Goal: Check status: Check status

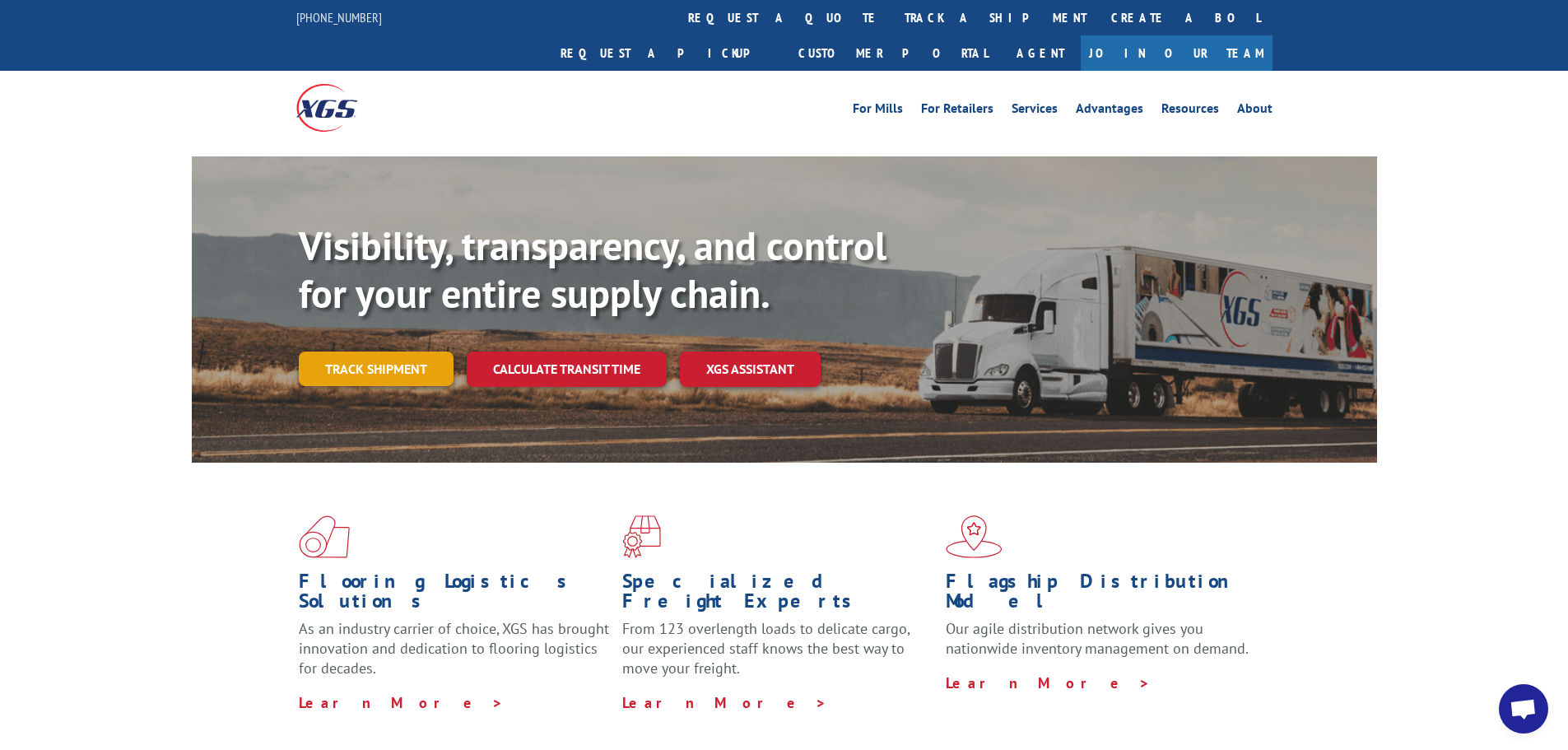
click at [321, 352] on link "Track shipment" at bounding box center [376, 369] width 155 height 34
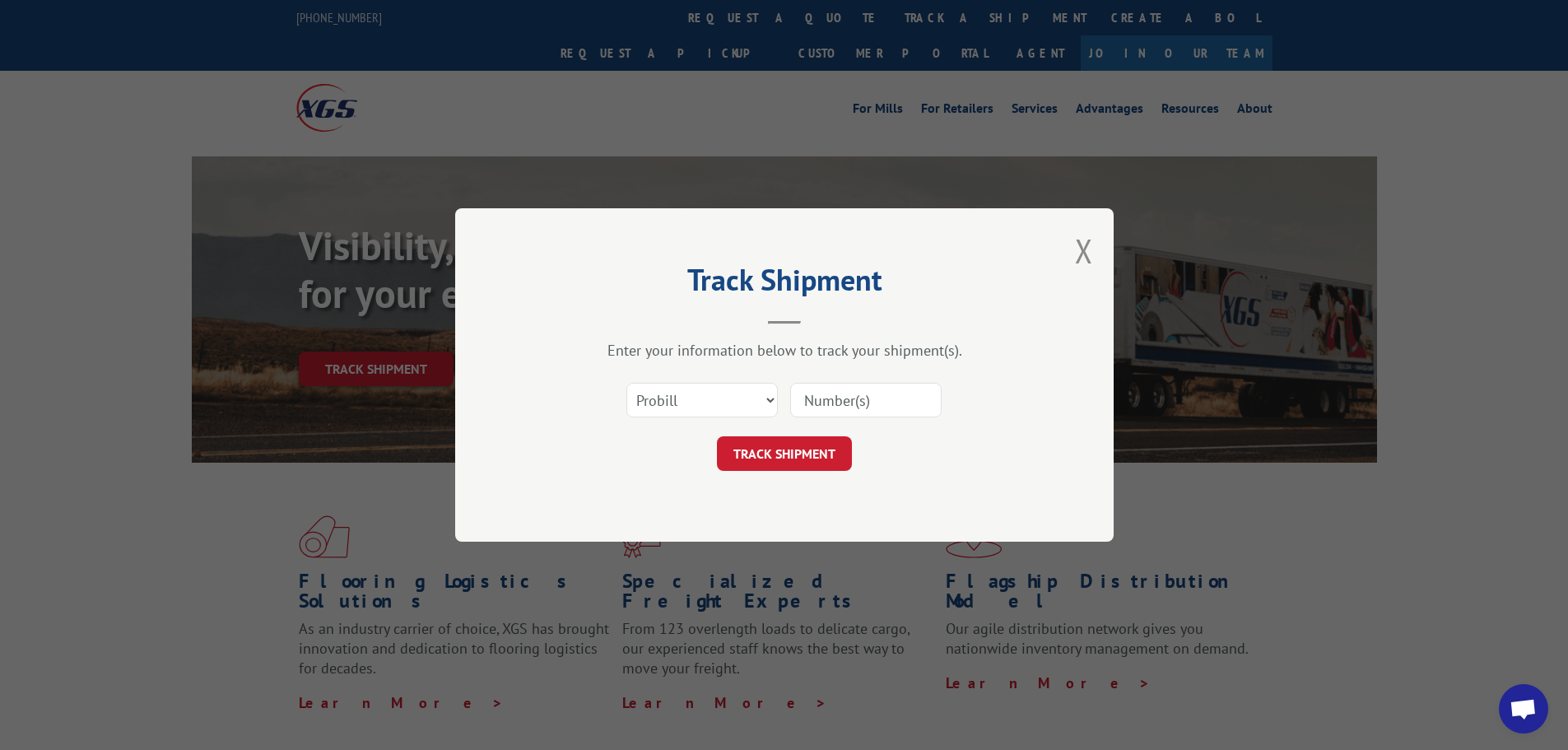
click at [857, 406] on input at bounding box center [866, 400] width 151 height 34
paste input "17603292"
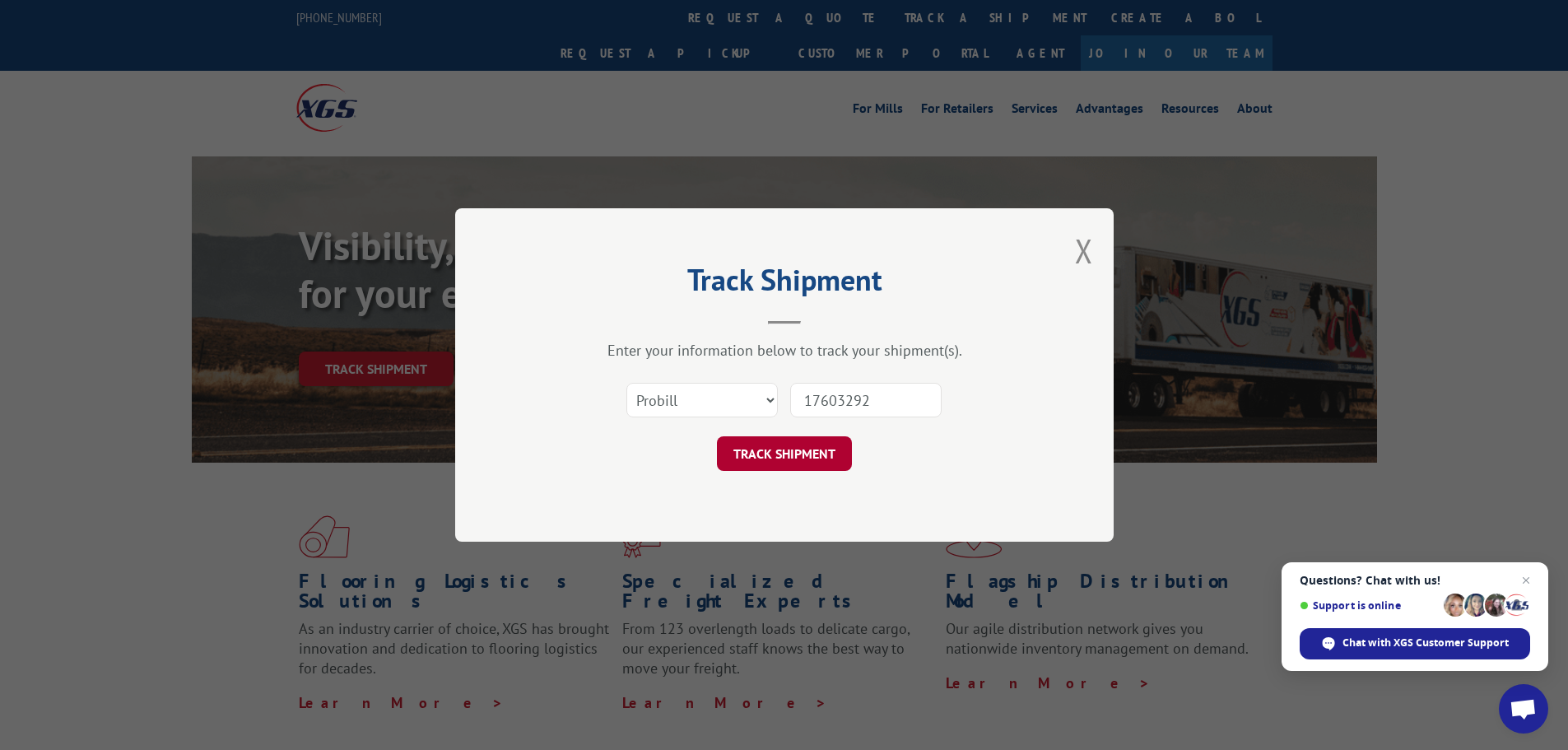
type input "17603292"
click at [782, 469] on button "TRACK SHIPMENT" at bounding box center [784, 453] width 135 height 34
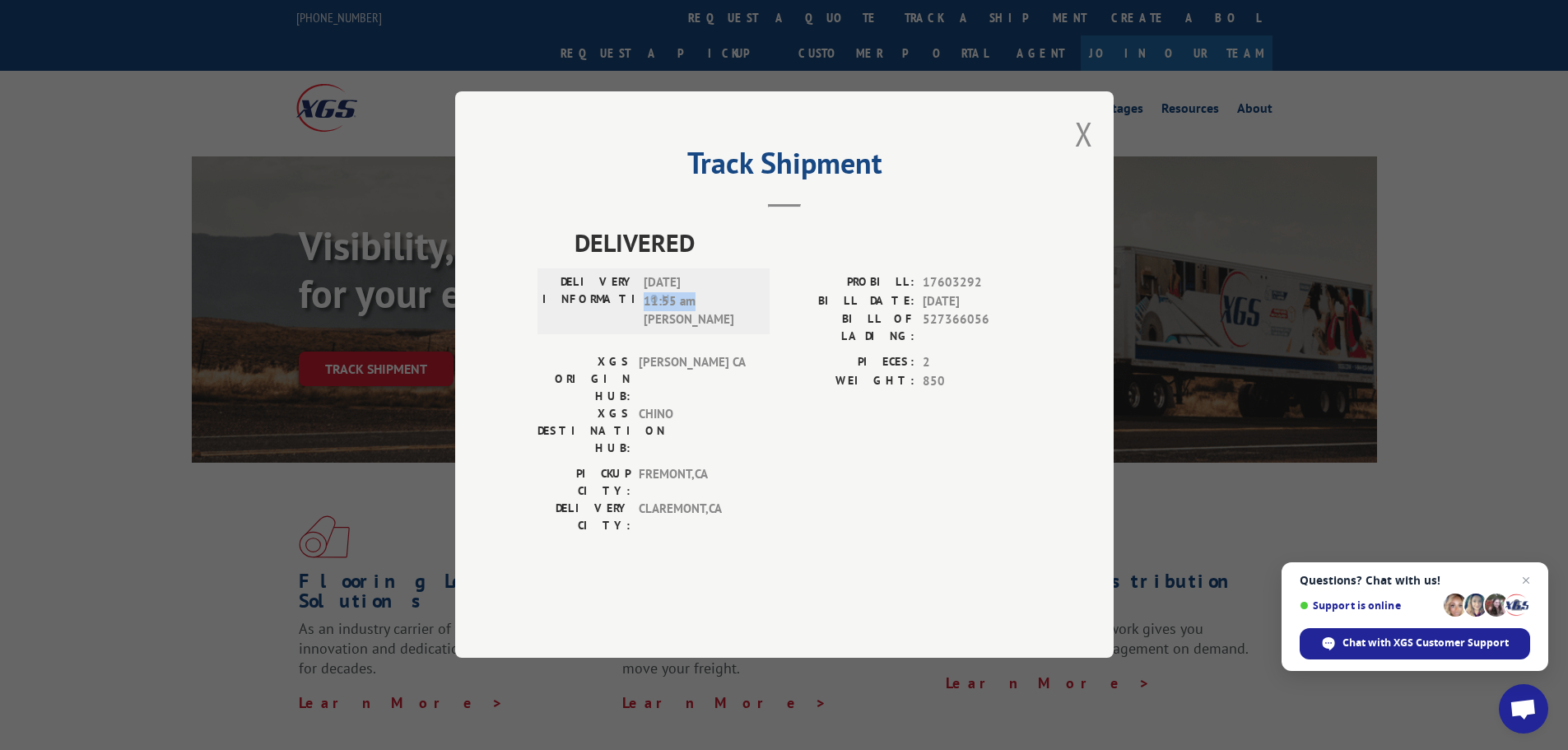
drag, startPoint x: 645, startPoint y: 342, endPoint x: 710, endPoint y: 349, distance: 65.4
click at [710, 330] on span "[DATE] 11:55 am [PERSON_NAME]" at bounding box center [699, 302] width 111 height 56
click at [702, 330] on span "[DATE] 11:55 am [PERSON_NAME]" at bounding box center [699, 302] width 111 height 56
drag, startPoint x: 641, startPoint y: 339, endPoint x: 712, endPoint y: 370, distance: 77.5
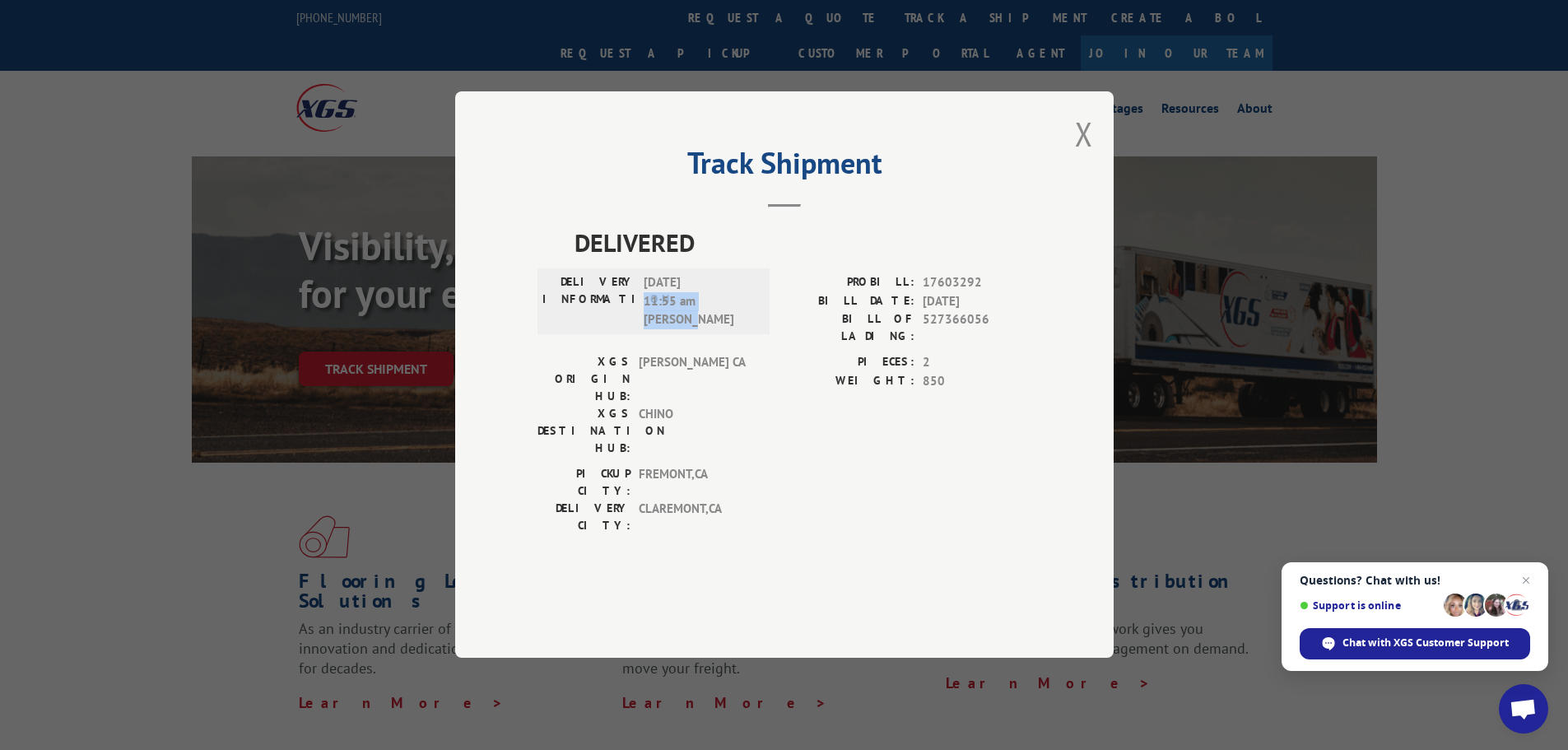
click at [712, 330] on div "DELIVERY INFORMATION: [DATE] 11:55 am [PERSON_NAME]" at bounding box center [653, 302] width 222 height 56
click at [712, 330] on span "[DATE] 11:55 am [PERSON_NAME]" at bounding box center [699, 302] width 111 height 56
drag, startPoint x: 1086, startPoint y: 178, endPoint x: 1374, endPoint y: 390, distance: 357.6
click at [1086, 155] on button "Close modal" at bounding box center [1083, 134] width 18 height 44
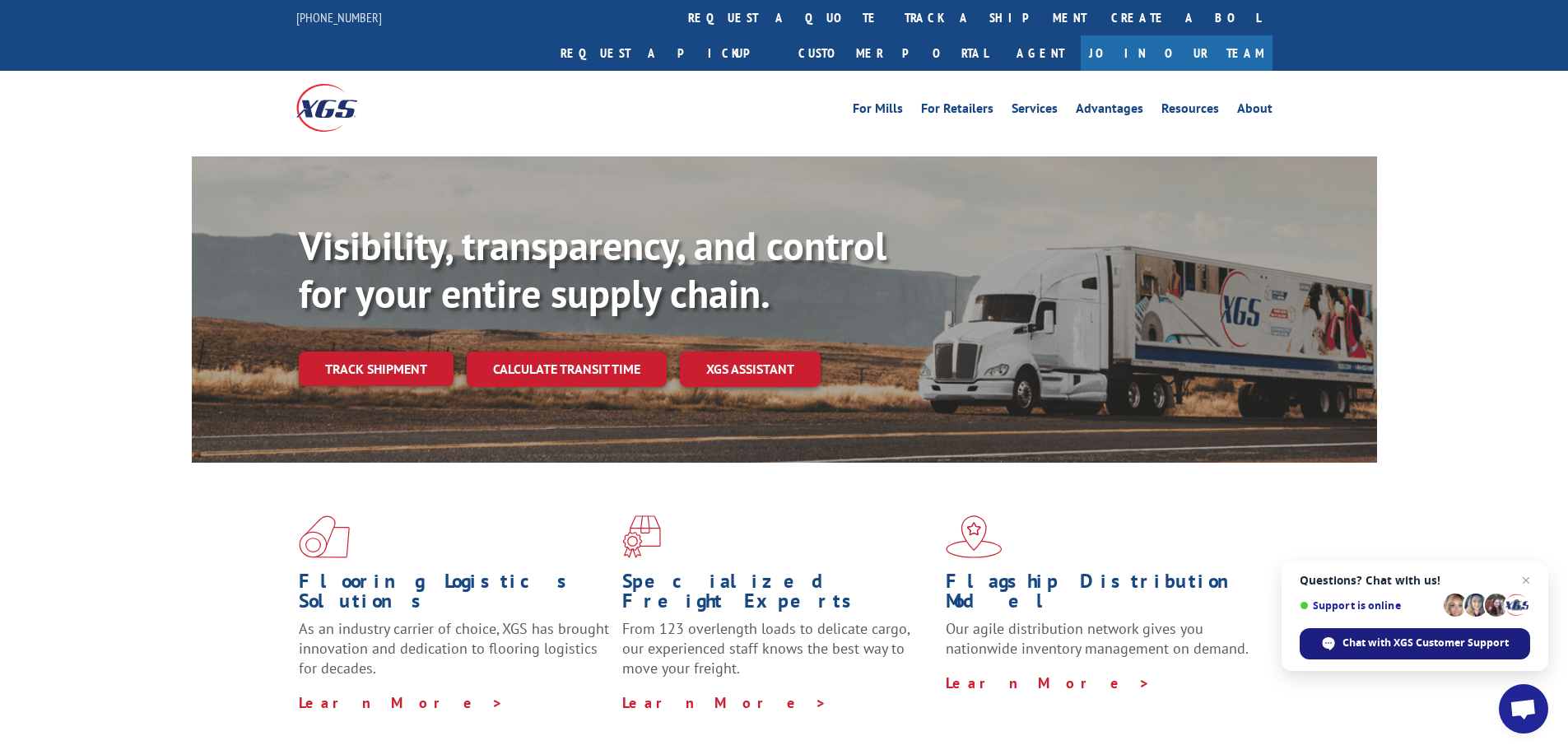
click at [1378, 635] on span "Chat with XGS Customer Support" at bounding box center [1425, 642] width 167 height 14
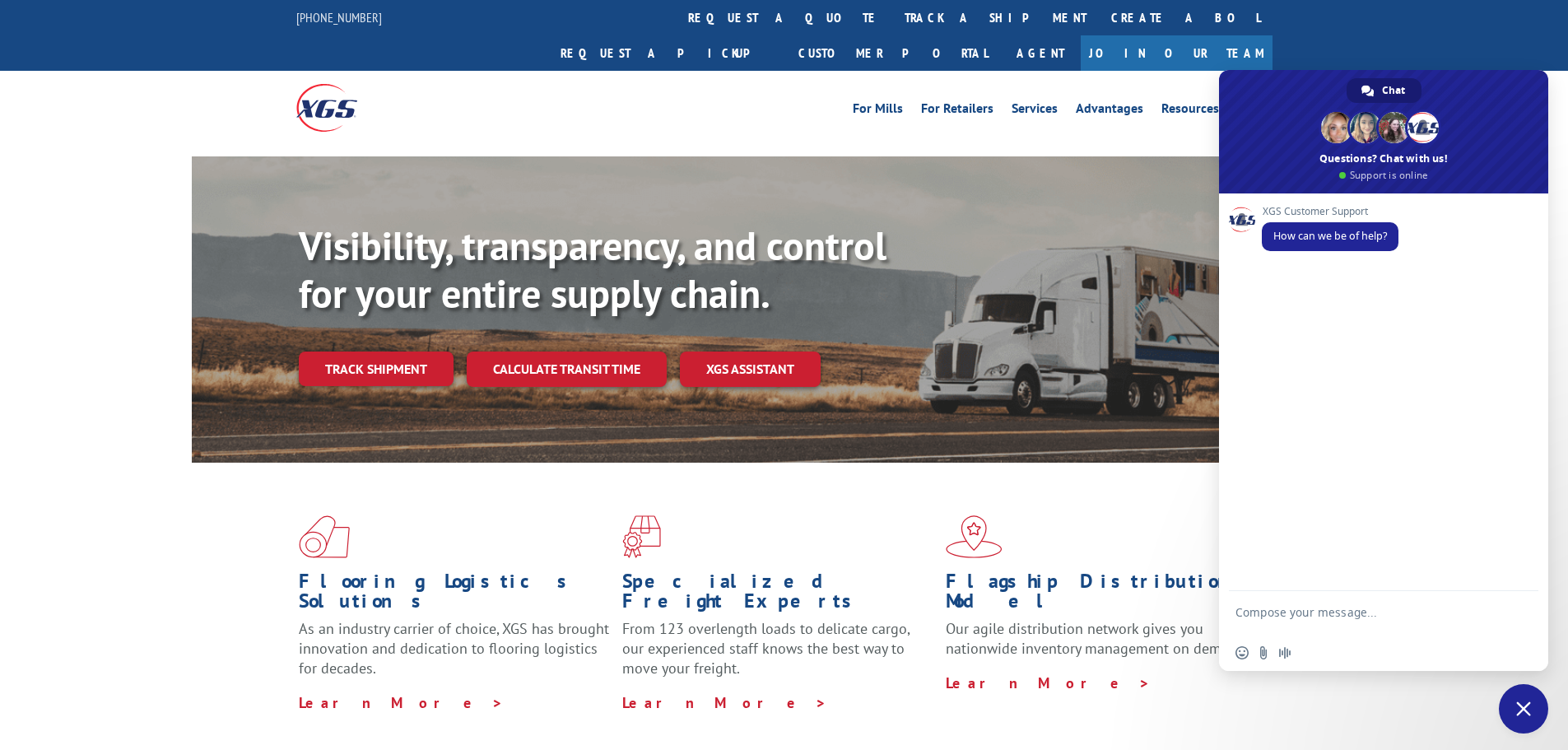
type textarea "N"
paste textarea "17603292"
type textarea "The website shows PRO 17603292 was delivered [DATE] at [GEOGRAPHIC_DATA], in [G…"
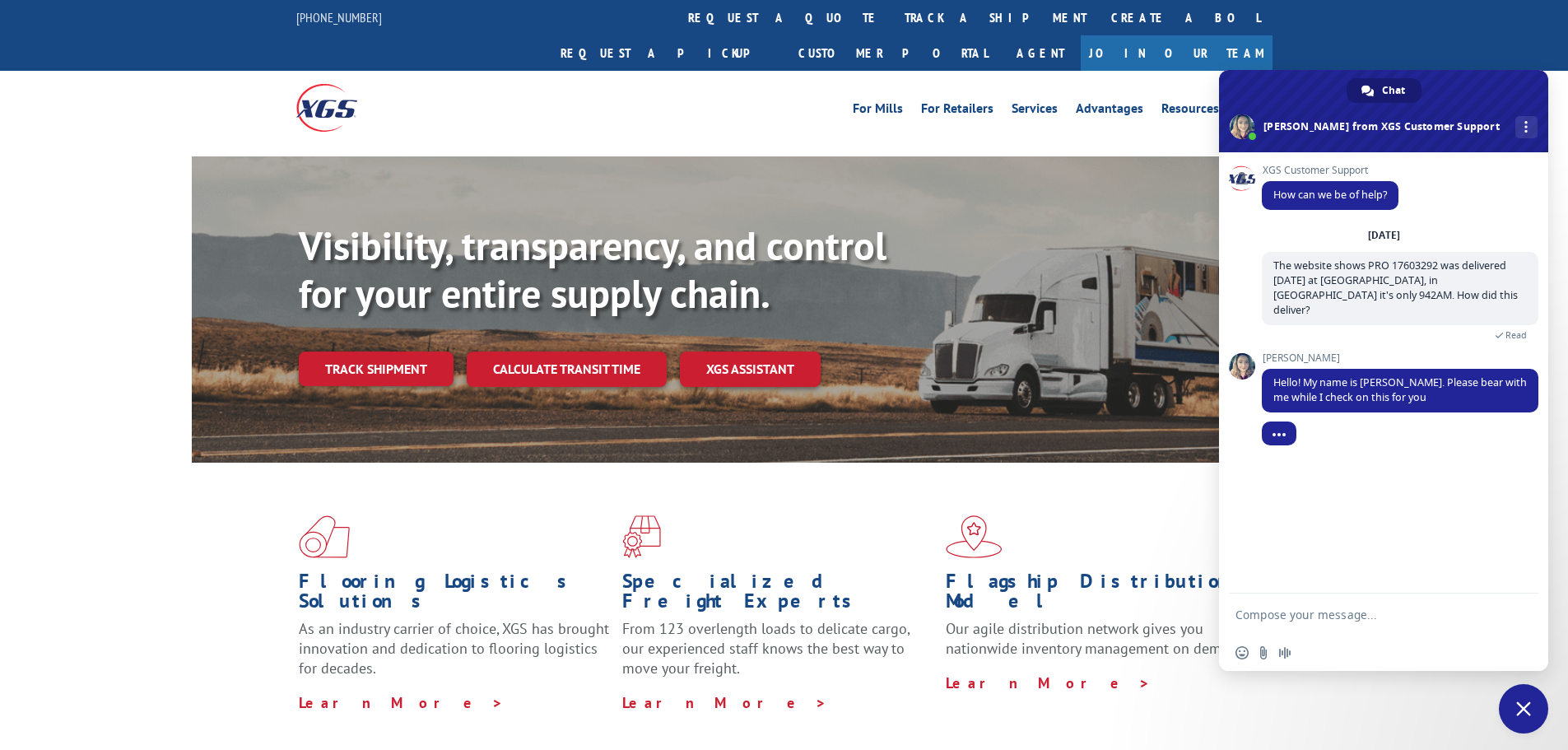
click at [1277, 612] on textarea "Compose your message..." at bounding box center [1365, 614] width 260 height 14
click at [1278, 611] on textarea "Compose your message..." at bounding box center [1365, 614] width 260 height 14
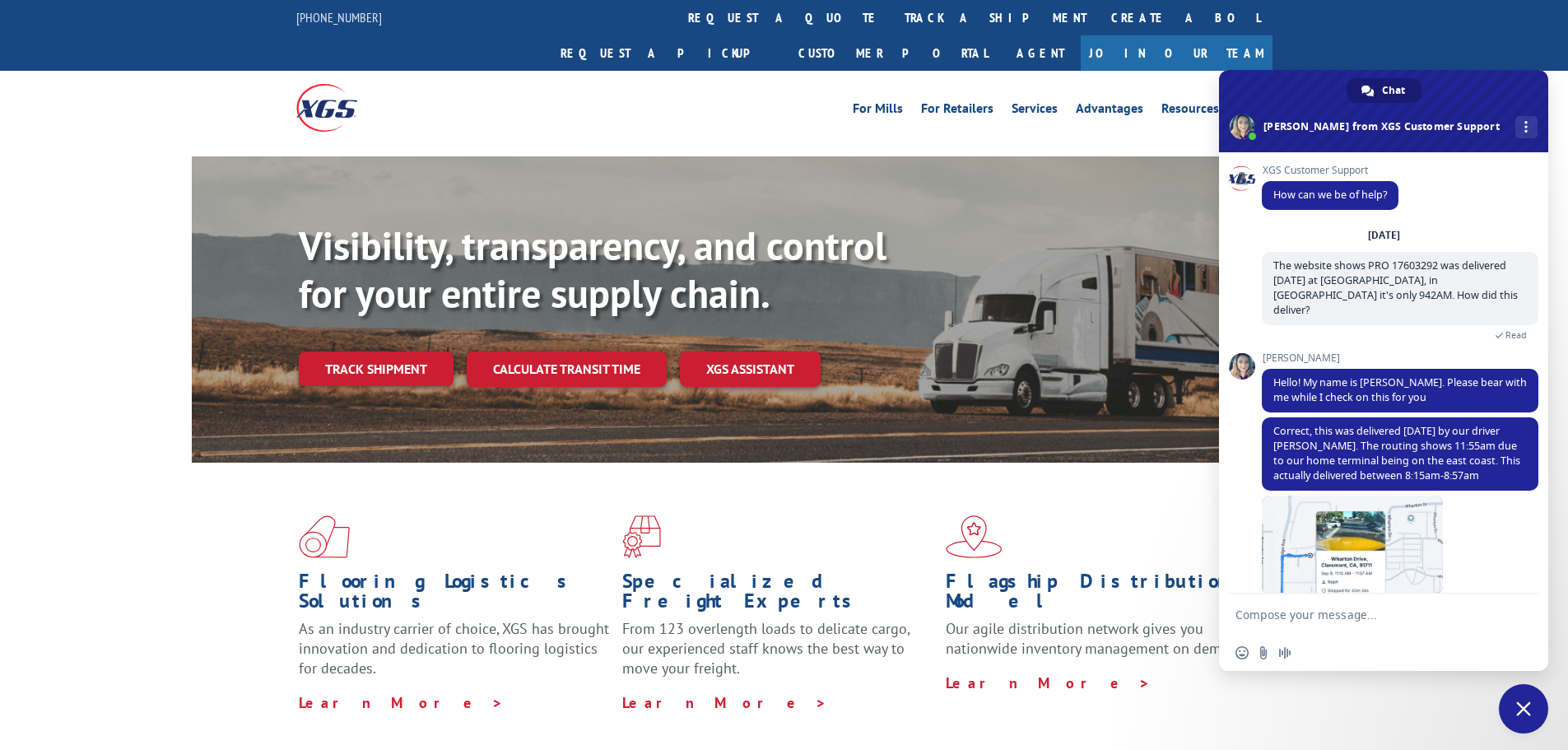
scroll to position [5, 0]
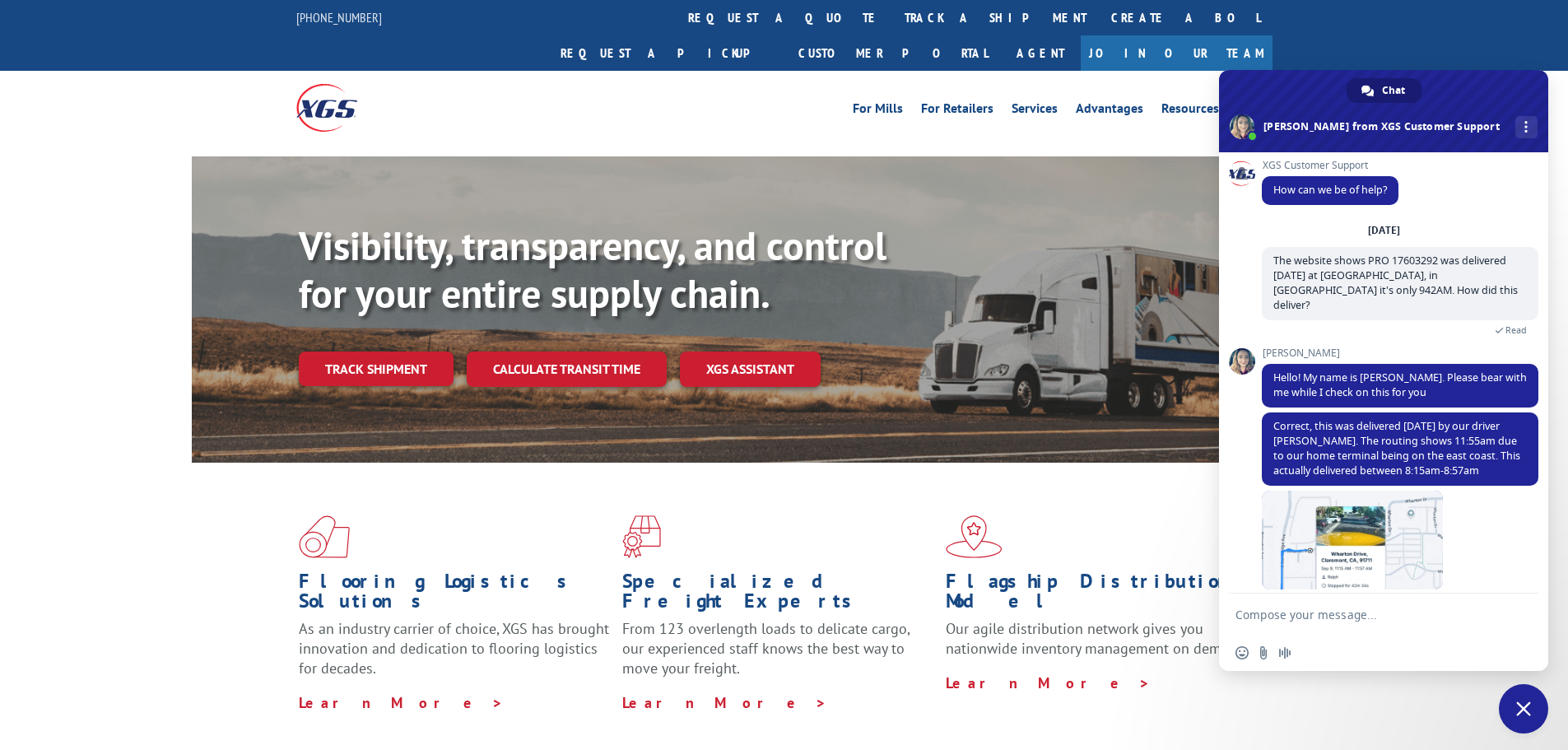
click at [1371, 624] on form at bounding box center [1365, 615] width 260 height 44
click at [1296, 611] on textarea "Compose your message..." at bounding box center [1365, 614] width 260 height 14
type textarea "Thank you"
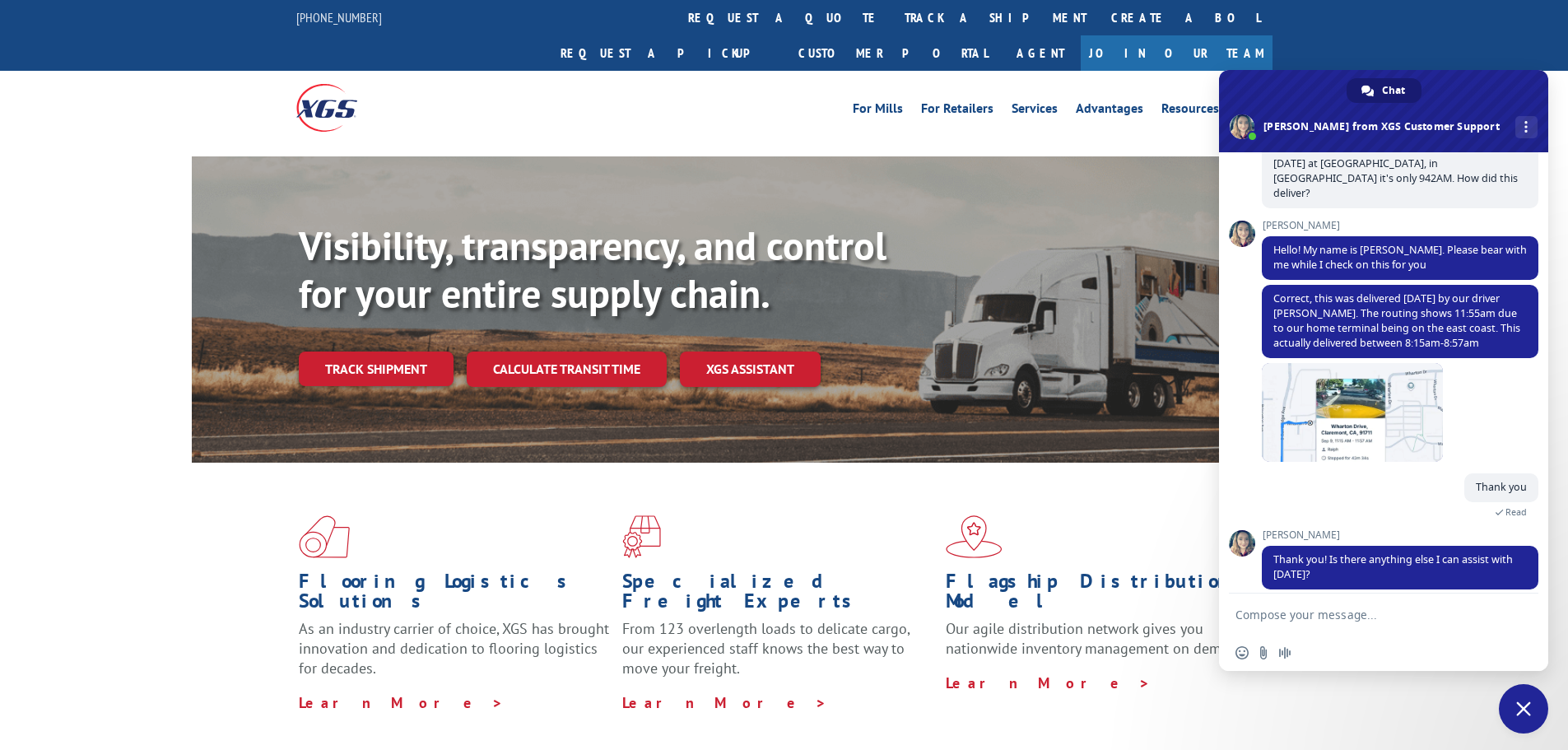
scroll to position [149, 0]
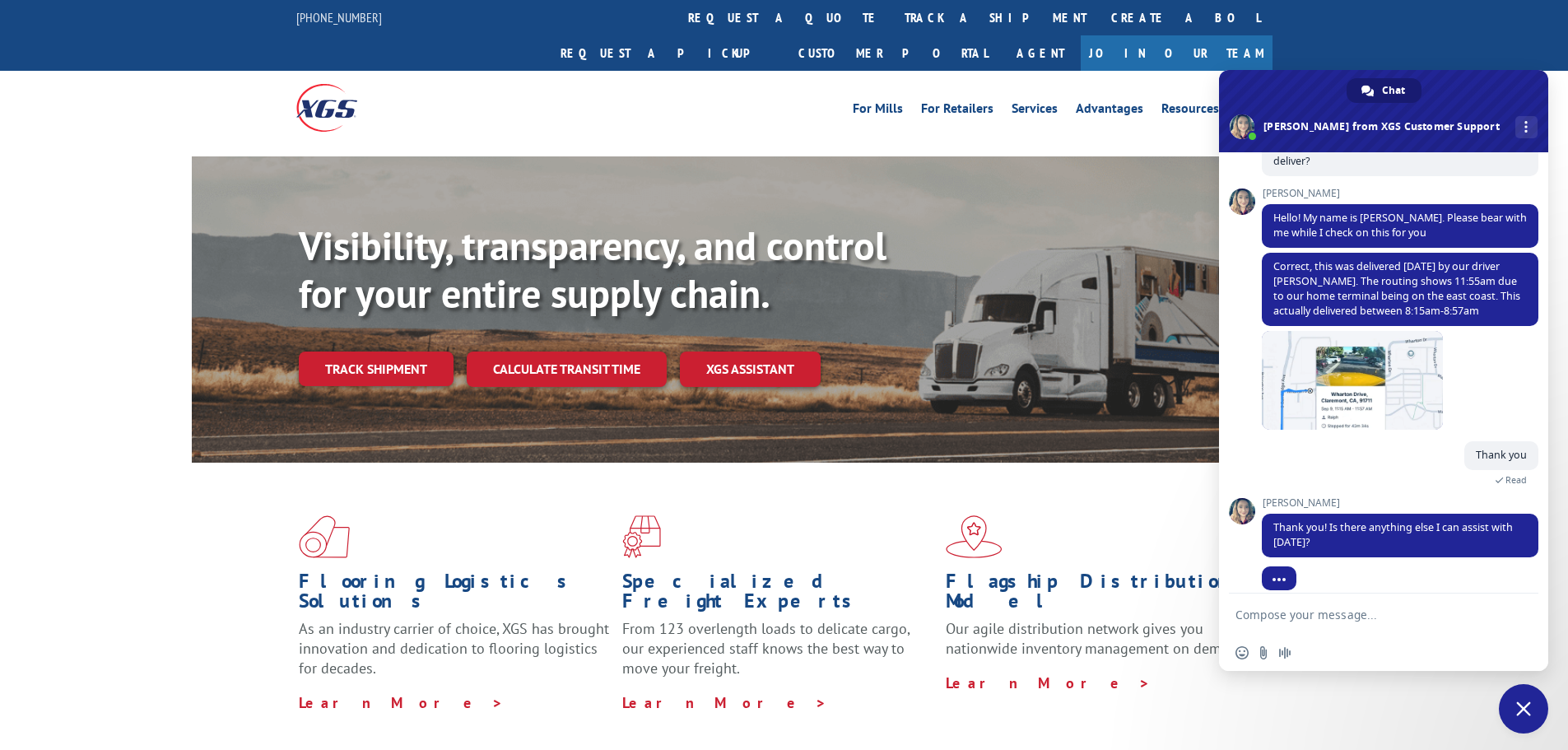
click at [1375, 625] on form at bounding box center [1365, 615] width 260 height 44
click at [1277, 615] on textarea "Compose your message..." at bounding box center [1365, 614] width 260 height 14
type textarea "No, thanks!"
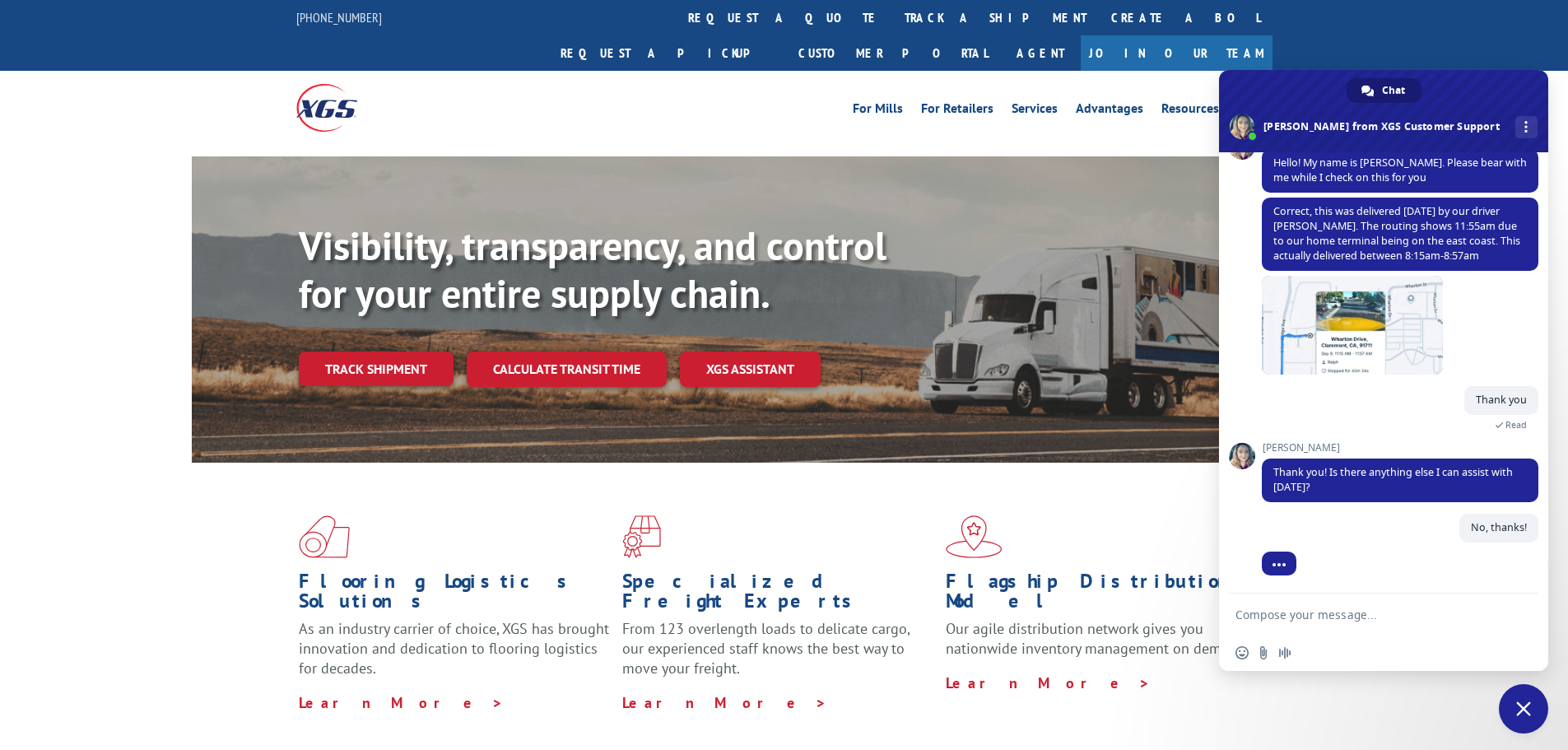
scroll to position [190, 0]
